Goal: Task Accomplishment & Management: Manage account settings

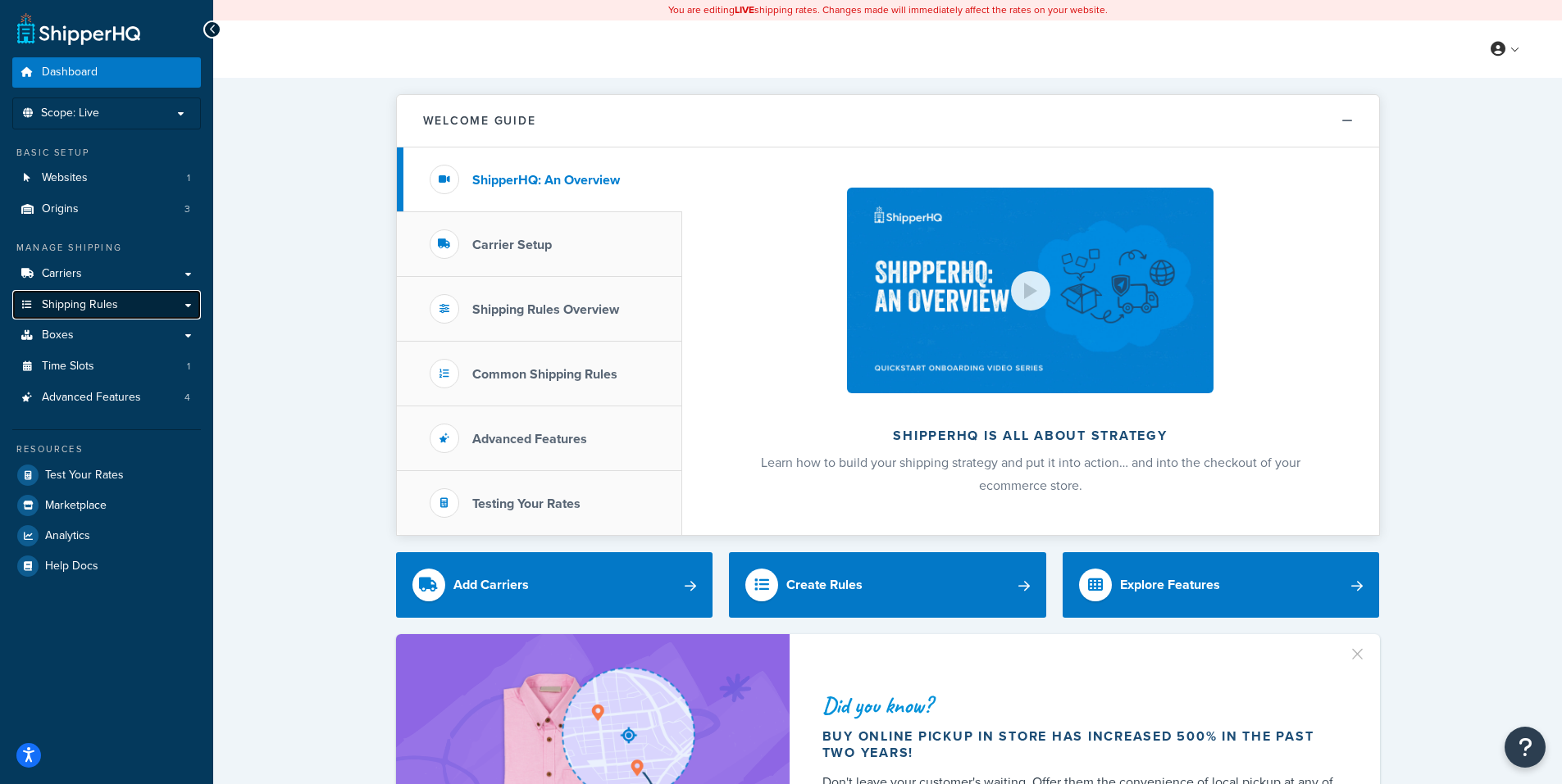
click at [132, 301] on link "Shipping Rules" at bounding box center [106, 305] width 188 height 31
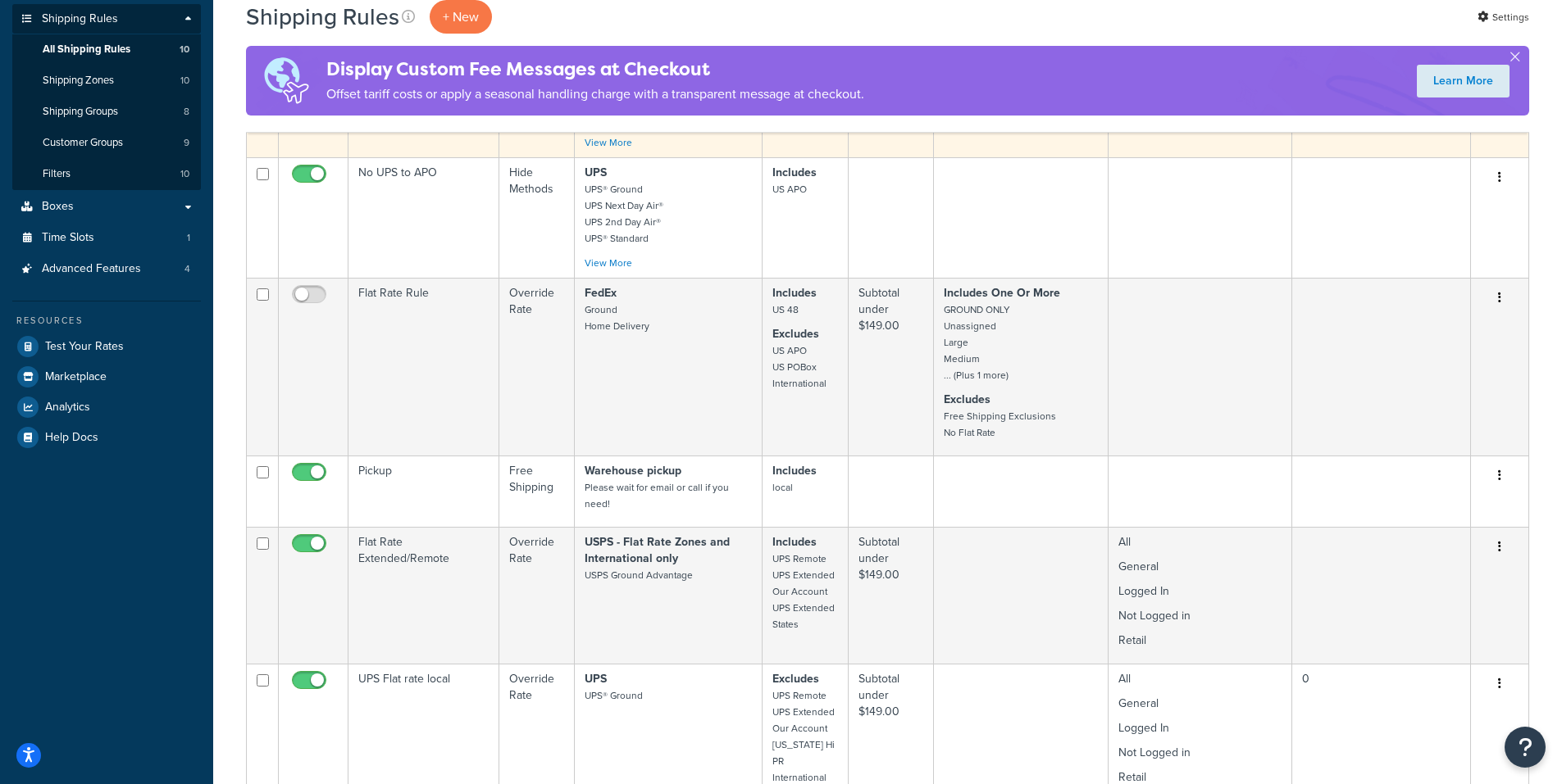
scroll to position [164, 0]
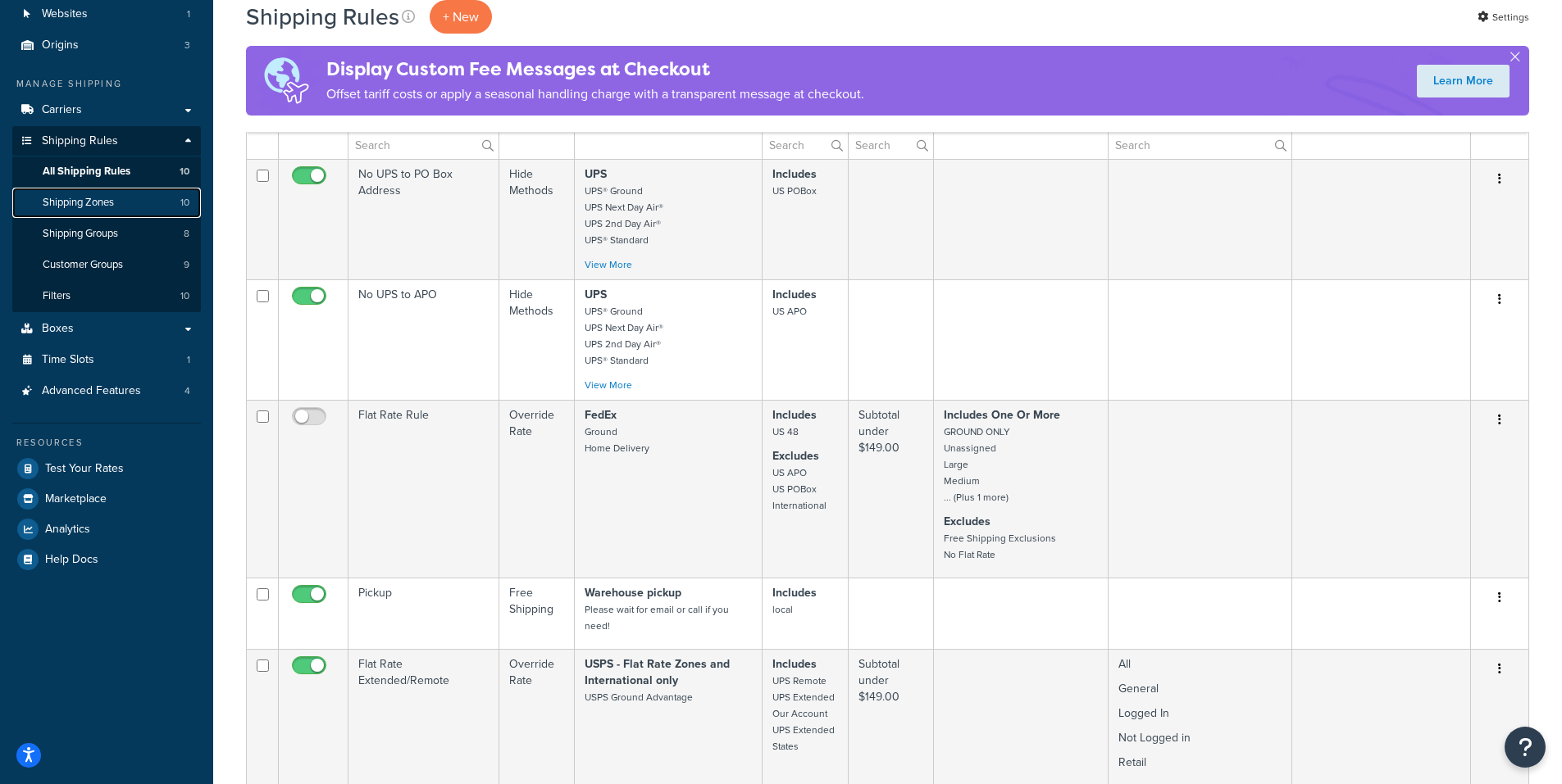
click at [159, 199] on link "Shipping Zones 10" at bounding box center [106, 203] width 188 height 31
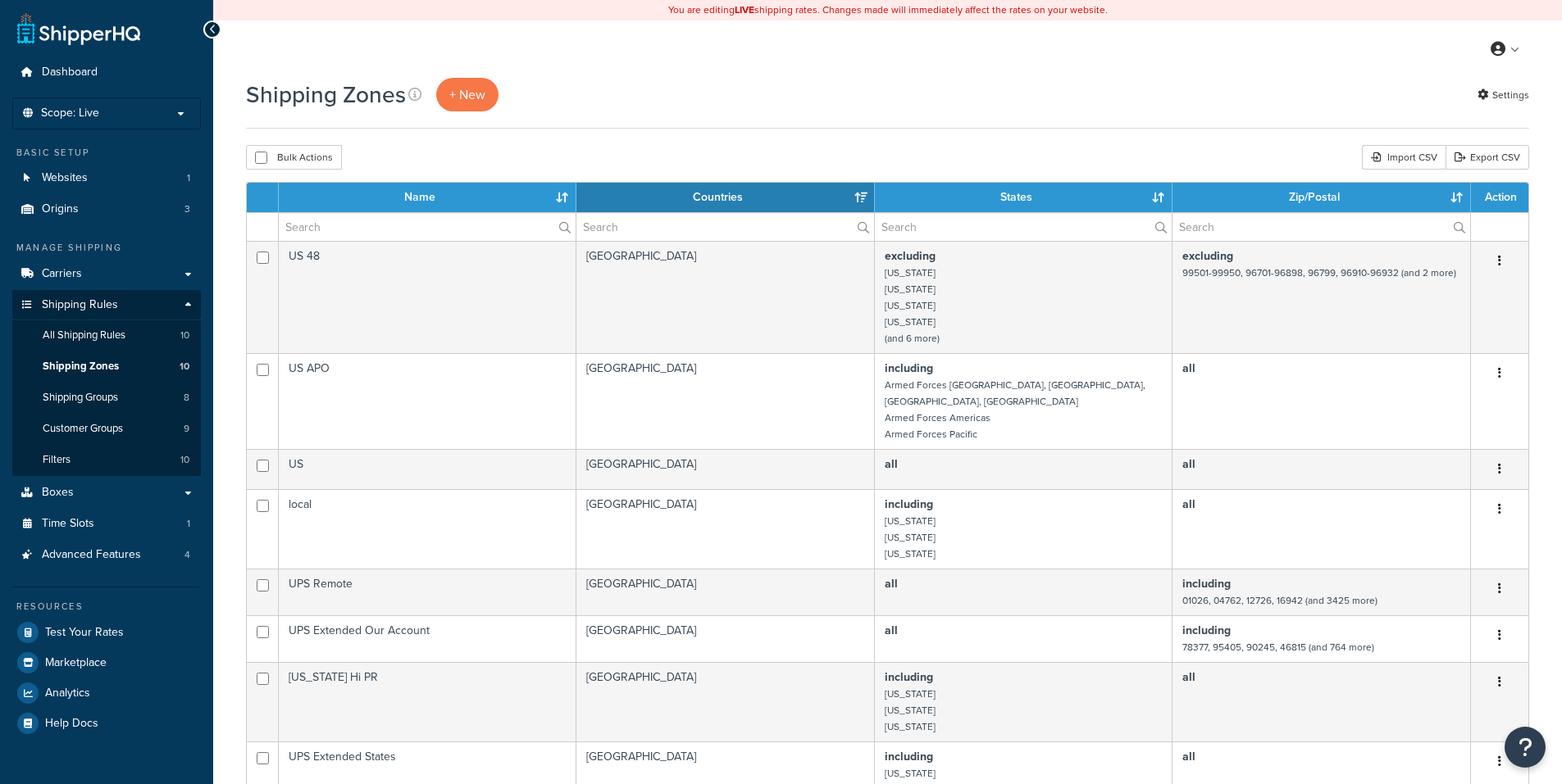
select select "15"
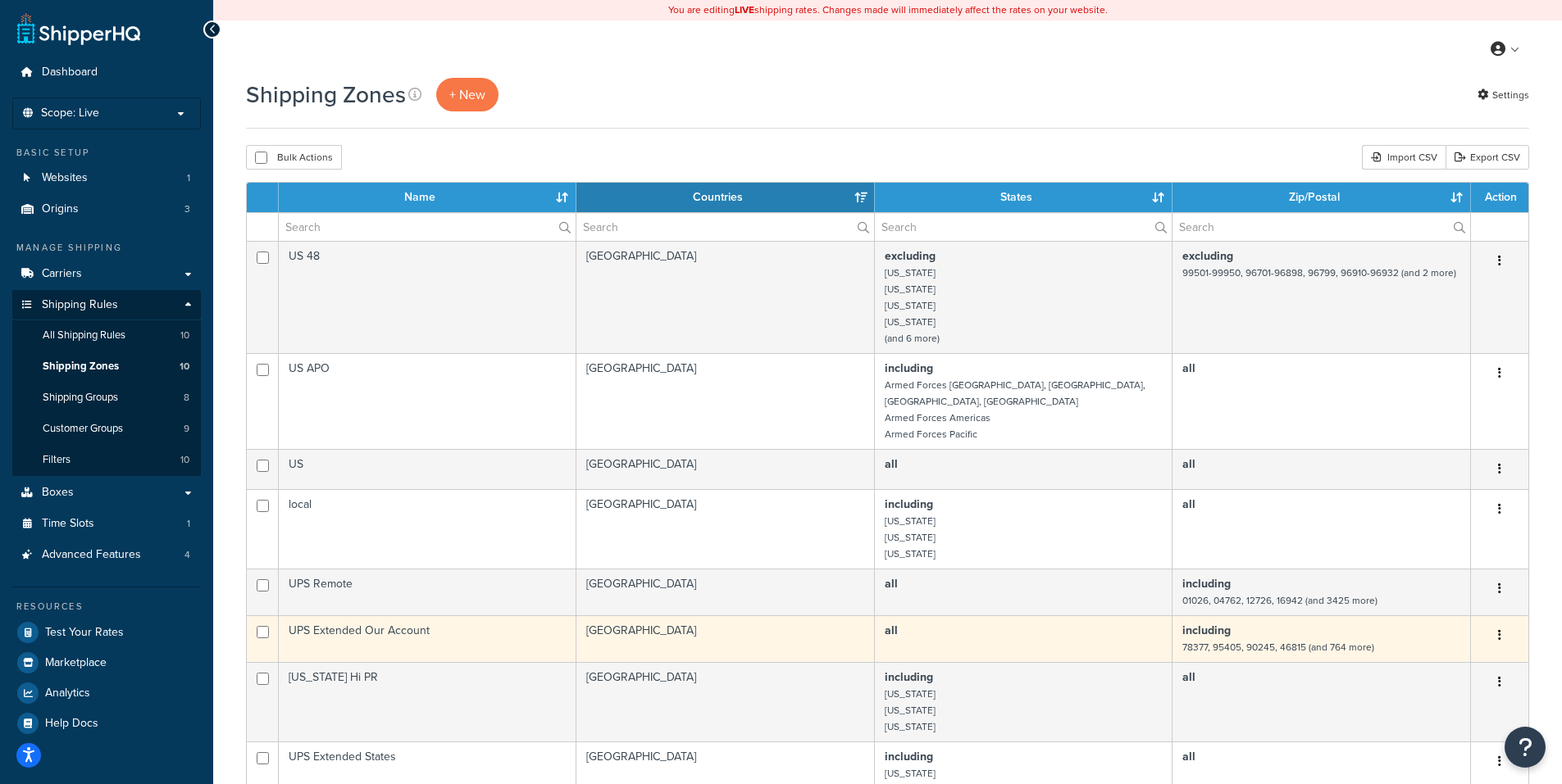
click at [1504, 623] on button "button" at bounding box center [1499, 635] width 23 height 26
click at [1411, 650] on link "Edit" at bounding box center [1433, 652] width 130 height 33
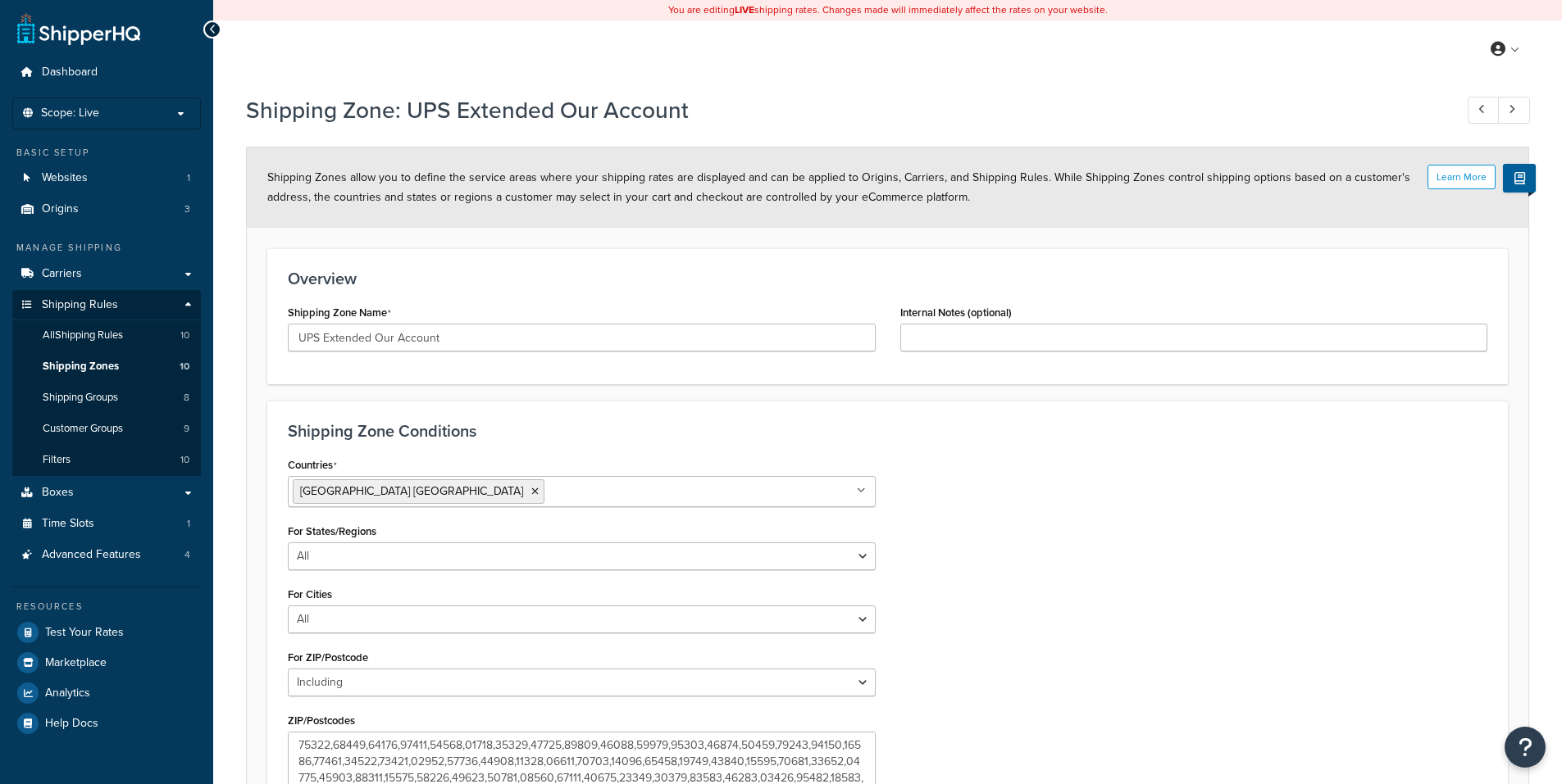
select select "including"
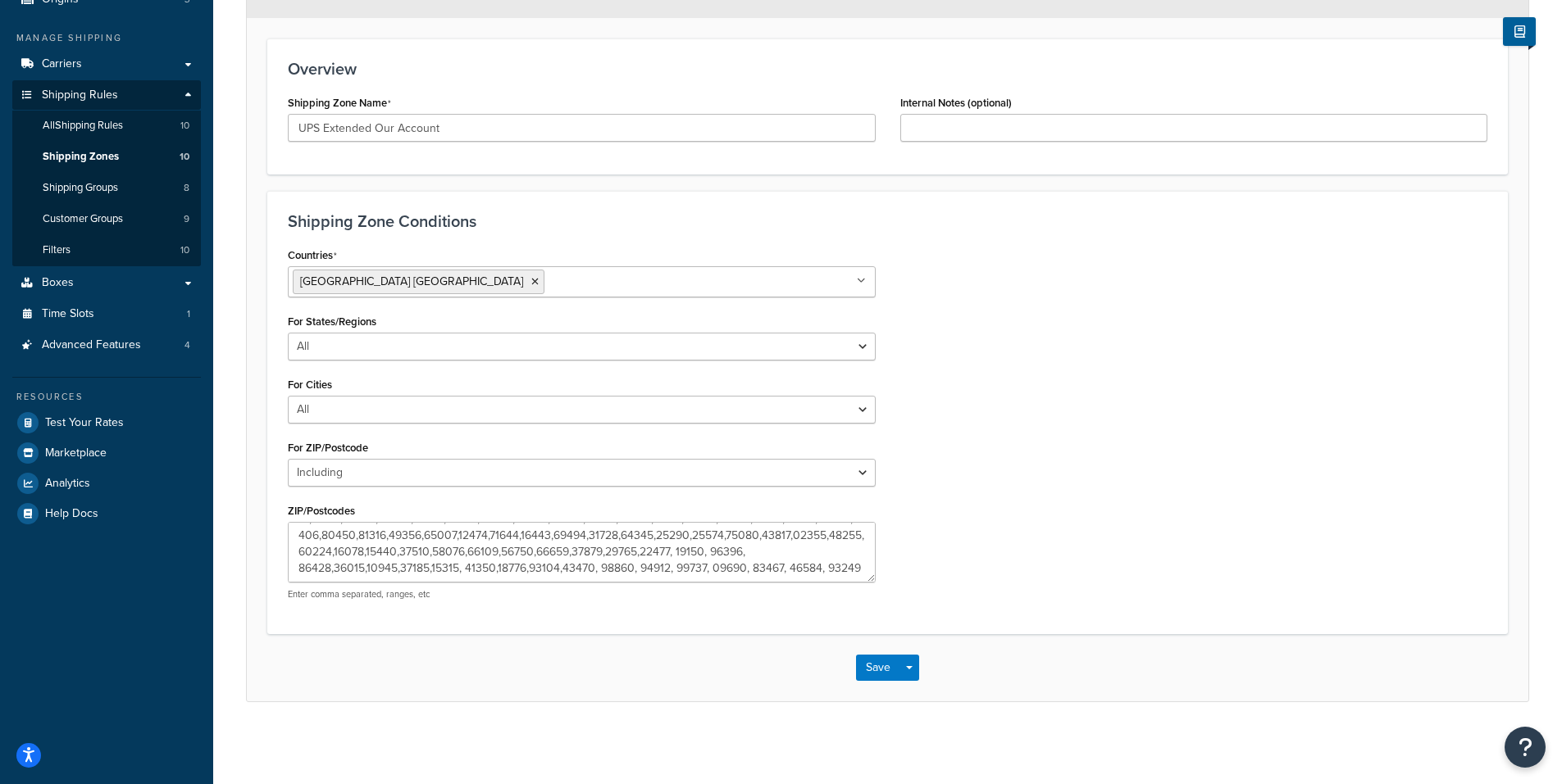
scroll to position [770, 0]
click at [418, 558] on textarea "ZIP/Postcodes" at bounding box center [581, 552] width 588 height 60
click at [335, 570] on textarea "ZIP/Postcodes" at bounding box center [581, 552] width 588 height 60
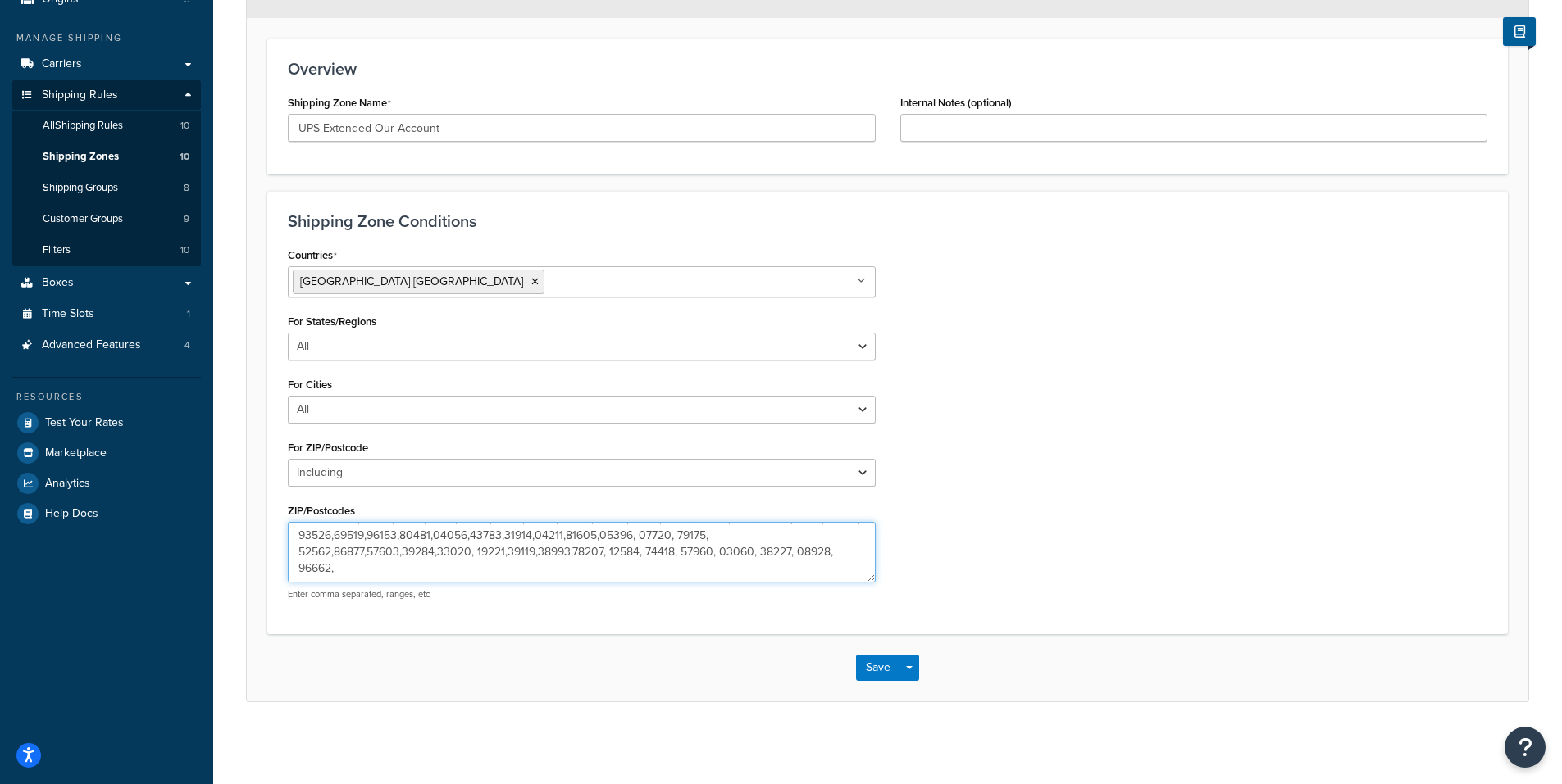
paste textarea "63020"
type textarea "78377,95405,90245,46815,76426,94928,93245,98387,36863,69045,69025,91737,77371,6…"
click at [864, 668] on button "Save" at bounding box center [878, 668] width 44 height 26
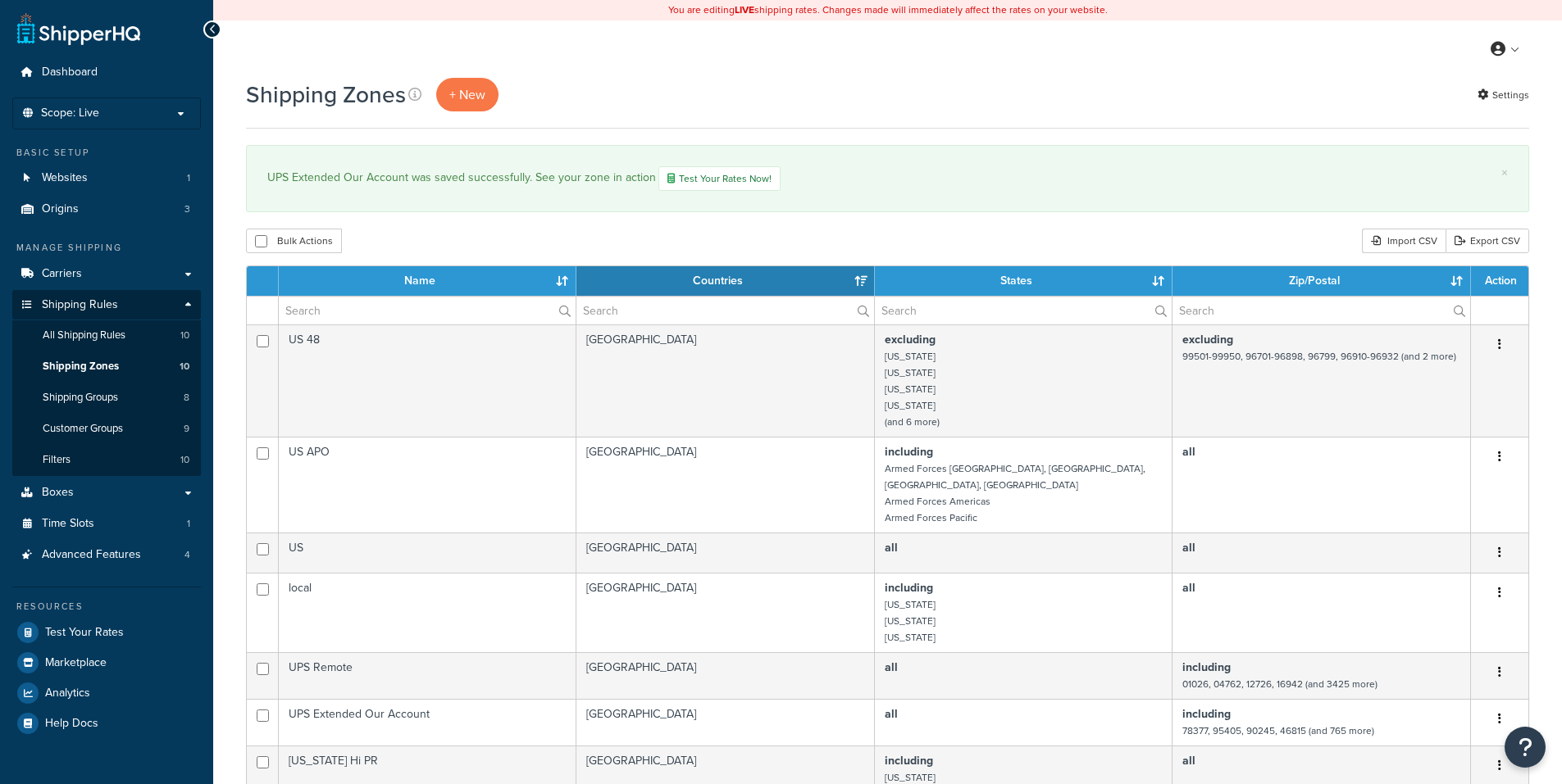
select select "15"
